Goal: Task Accomplishment & Management: Use online tool/utility

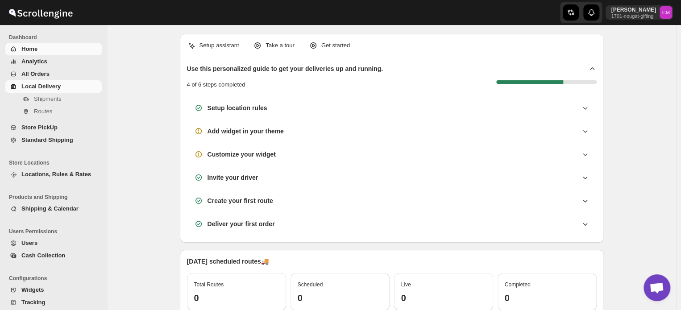
click at [43, 91] on span "Local Delivery" at bounding box center [60, 86] width 79 height 9
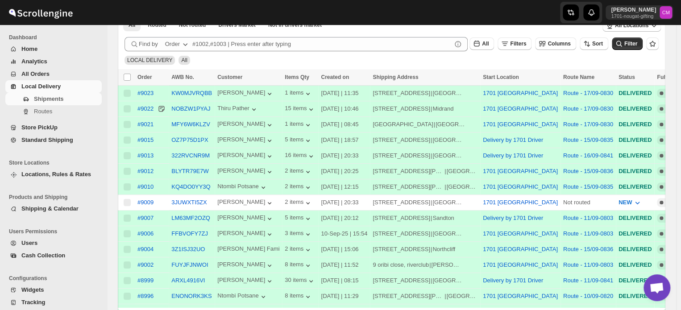
scroll to position [151, 0]
click at [30, 140] on span "Standard Shipping" at bounding box center [47, 139] width 52 height 7
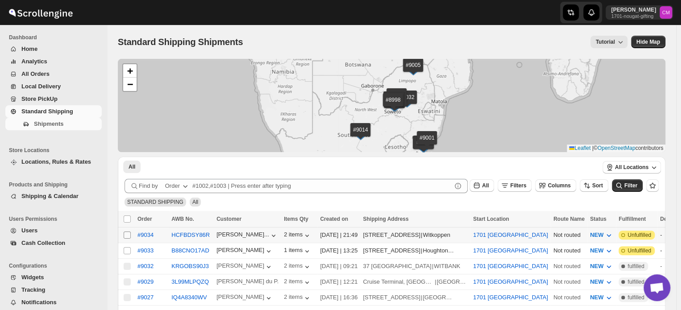
click at [128, 236] on input "Select shipment" at bounding box center [127, 234] width 7 height 7
checkbox input "true"
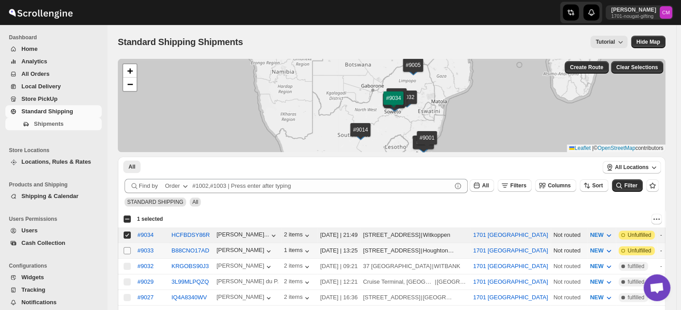
click at [128, 248] on input "Select shipment" at bounding box center [127, 250] width 7 height 7
checkbox input "true"
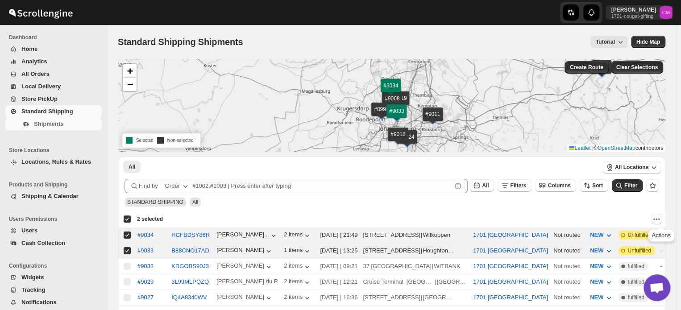
click at [660, 218] on icon "Actions" at bounding box center [656, 219] width 9 height 9
click at [652, 235] on span "MOVE TO LOCAL DELIVERY" at bounding box center [621, 236] width 77 height 7
checkbox input "false"
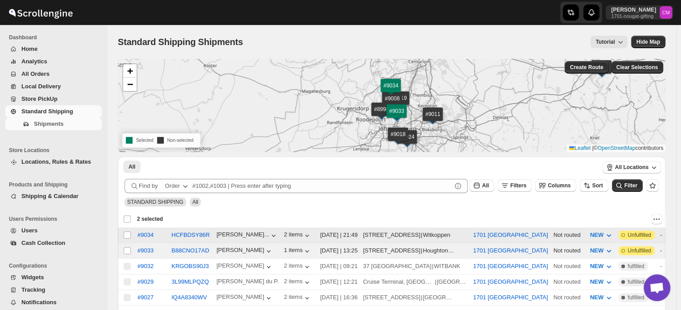
checkbox input "false"
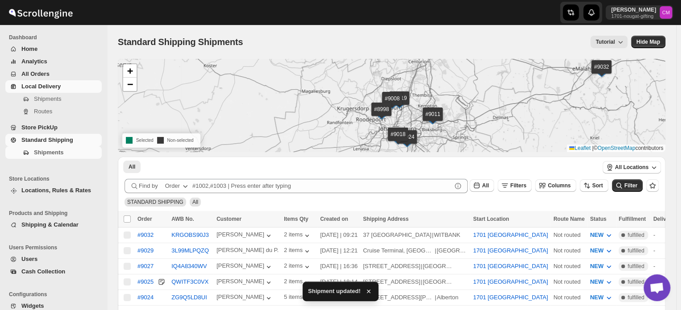
click at [47, 86] on span "Local Delivery" at bounding box center [40, 86] width 39 height 7
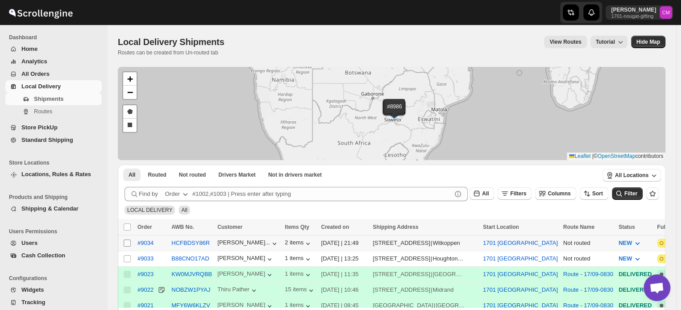
click at [130, 243] on input "Select shipment" at bounding box center [127, 243] width 7 height 7
checkbox input "true"
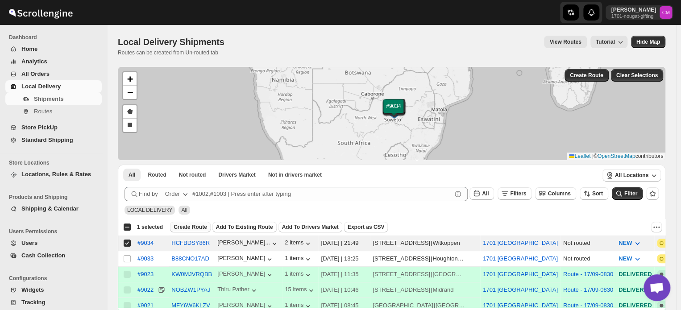
click at [189, 230] on span "Create Route" at bounding box center [190, 226] width 33 height 7
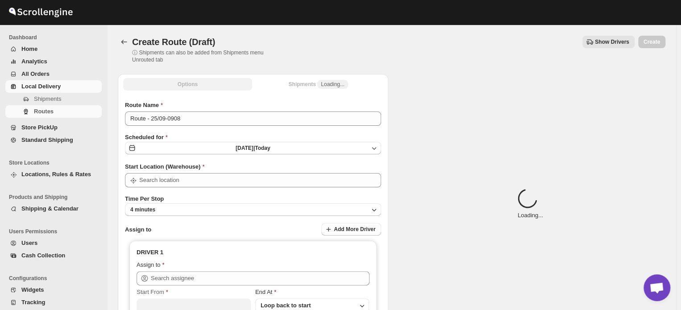
type input "1701 [GEOGRAPHIC_DATA]"
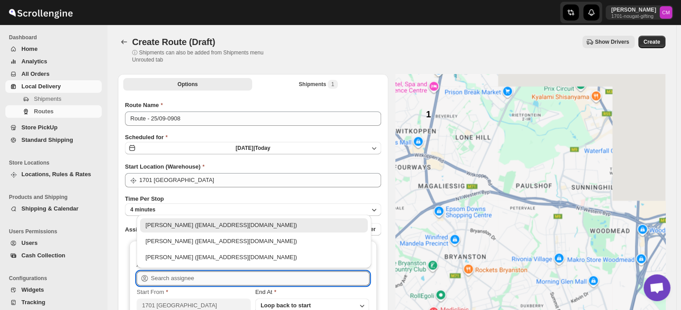
click at [175, 281] on input "text" at bounding box center [260, 278] width 219 height 14
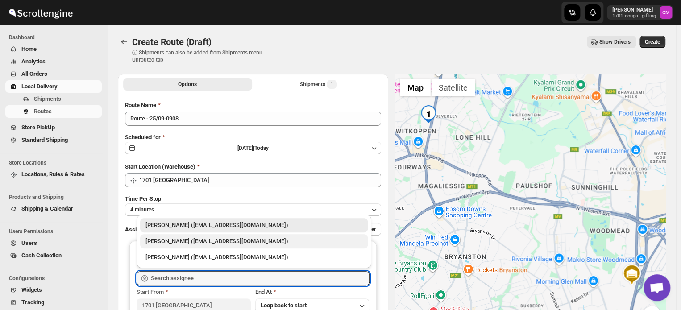
click at [178, 244] on div "[PERSON_NAME] ([EMAIL_ADDRESS][DOMAIN_NAME])" at bounding box center [253, 241] width 217 height 9
type input "[PERSON_NAME] ([EMAIL_ADDRESS][DOMAIN_NAME])"
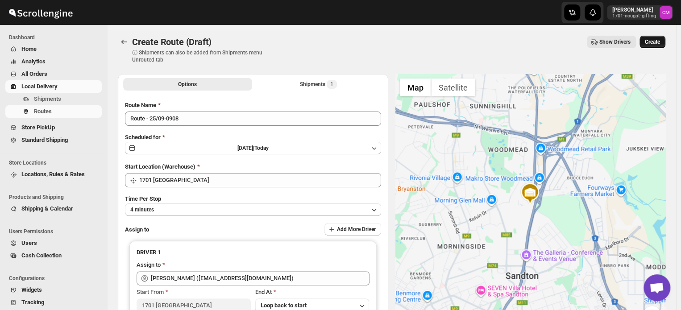
click at [655, 44] on span "Create" at bounding box center [652, 41] width 15 height 7
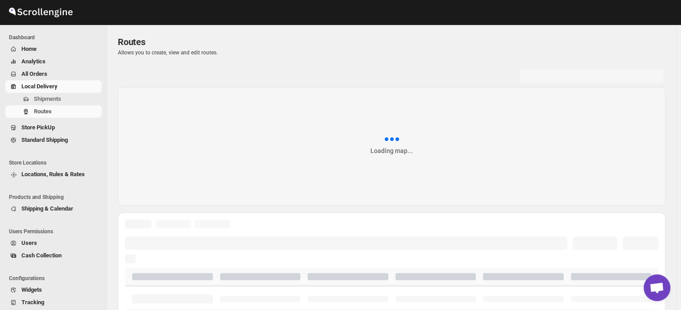
click at [42, 91] on link "Local Delivery" at bounding box center [53, 86] width 96 height 12
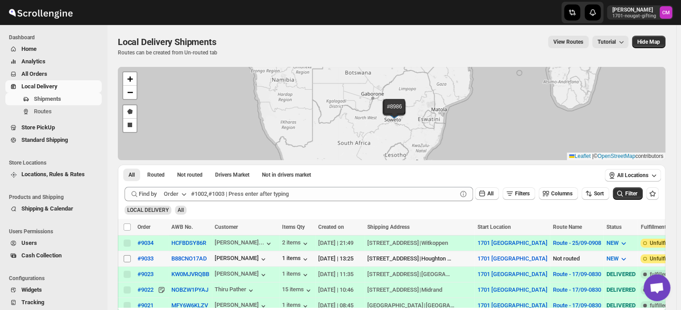
click at [127, 260] on input "Select shipment" at bounding box center [127, 258] width 7 height 7
checkbox input "true"
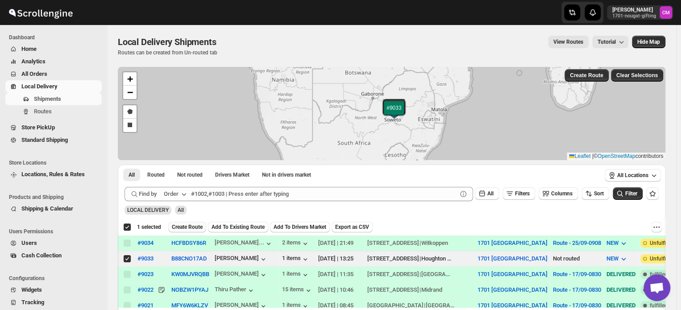
click at [182, 227] on span "Create Route" at bounding box center [187, 226] width 31 height 7
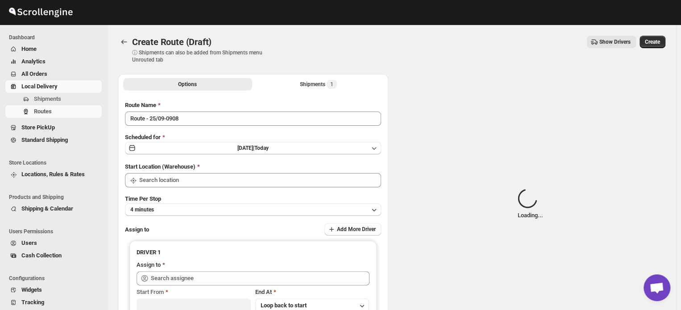
type input "1701 [GEOGRAPHIC_DATA]"
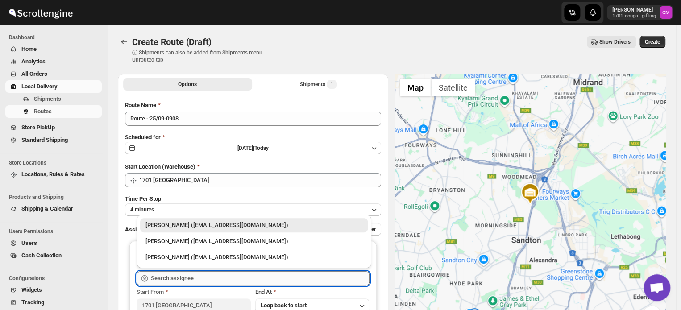
click at [194, 280] on input "text" at bounding box center [260, 278] width 219 height 14
click at [193, 247] on div "[PERSON_NAME] ([EMAIL_ADDRESS][DOMAIN_NAME])" at bounding box center [253, 241] width 227 height 14
type input "[PERSON_NAME] ([EMAIL_ADDRESS][DOMAIN_NAME])"
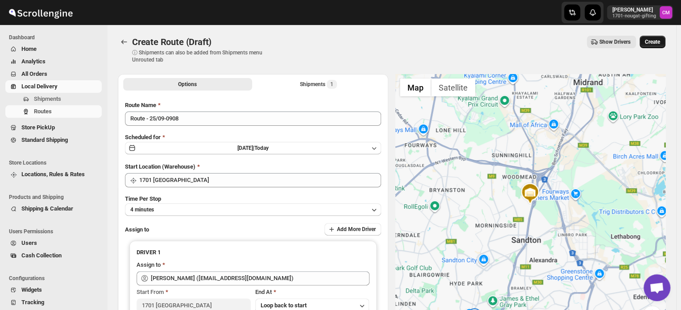
click at [658, 44] on span "Create" at bounding box center [652, 41] width 15 height 7
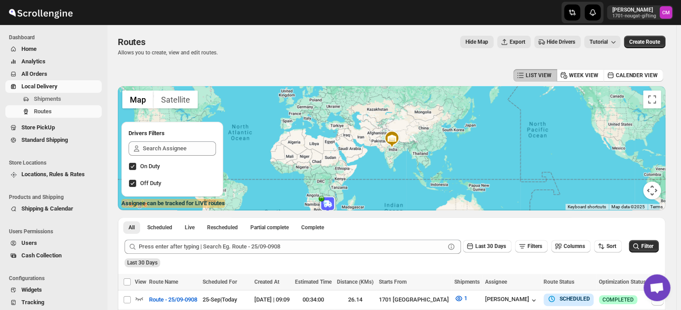
click at [43, 90] on span "Local Delivery" at bounding box center [39, 86] width 36 height 7
